Goal: Navigation & Orientation: Understand site structure

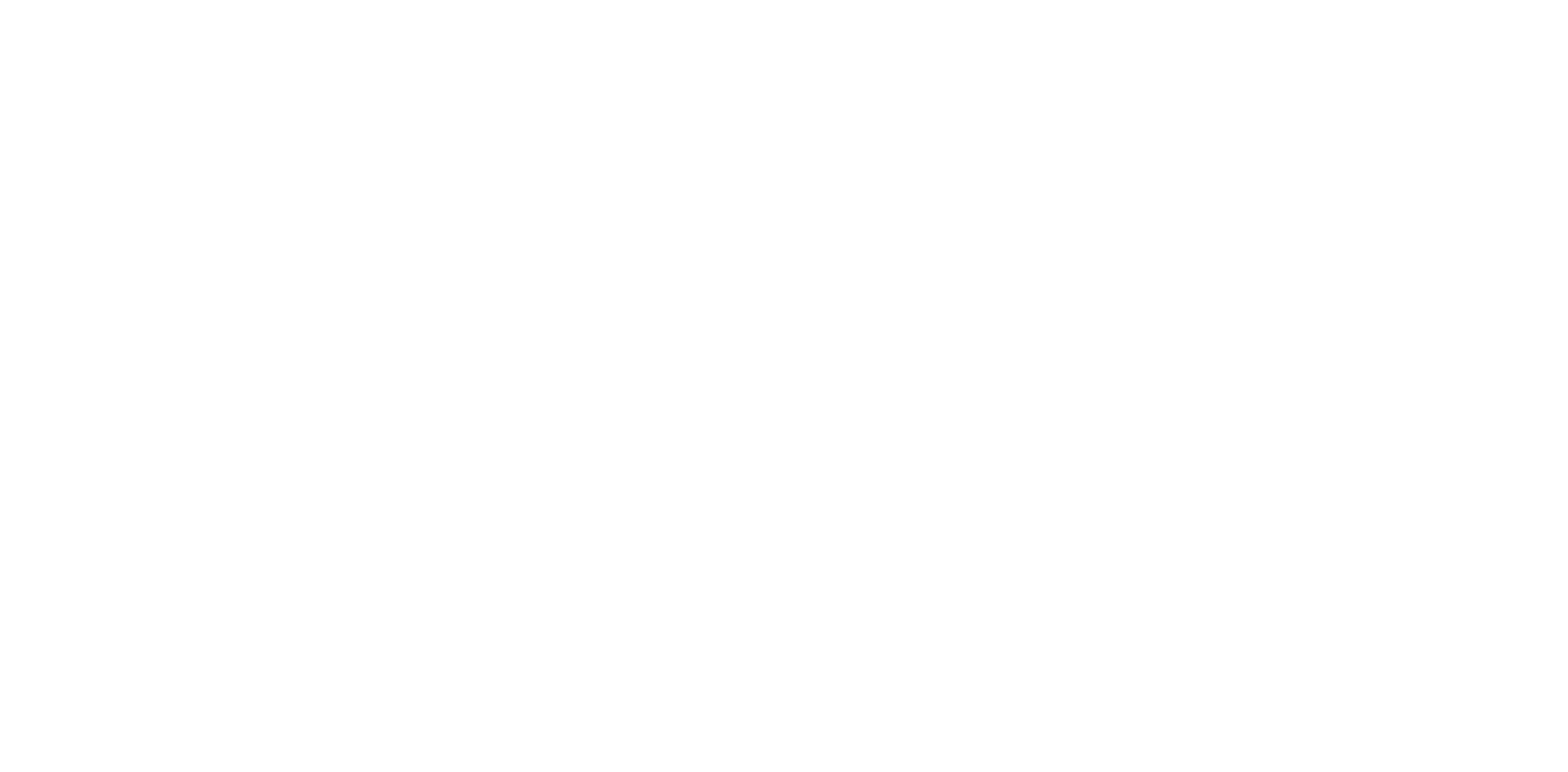
click at [1060, 38] on body at bounding box center [784, 386] width 1568 height 772
